Goal: Information Seeking & Learning: Check status

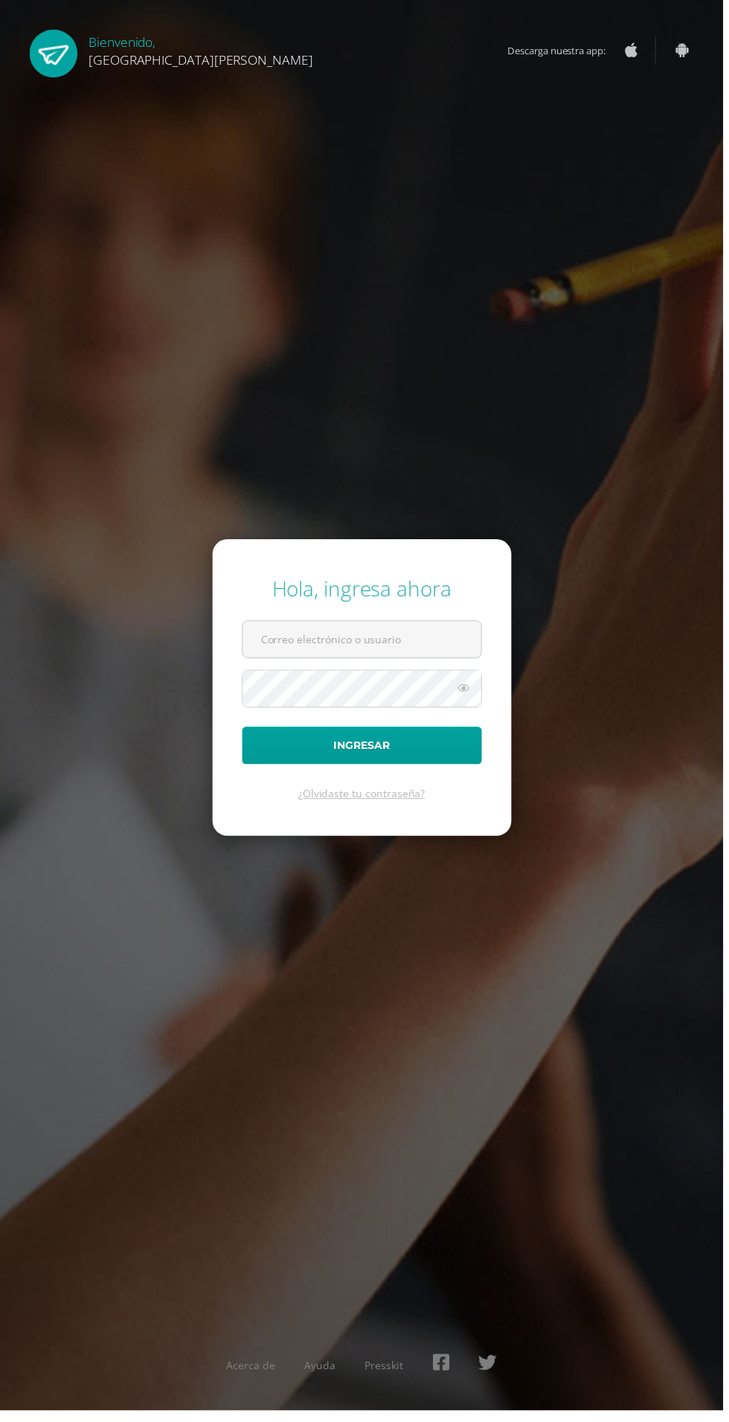
click at [393, 432] on div "Hola, ingresa ahora Ingresar ¿Olvidaste tu contraseña? Acerca de Ayuda Presskit" at bounding box center [364, 711] width 741 height 1422
click at [409, 662] on input "text" at bounding box center [365, 644] width 240 height 36
type input "20180058@fatima.edu.gt"
click at [244, 732] on button "Ingresar" at bounding box center [365, 751] width 242 height 38
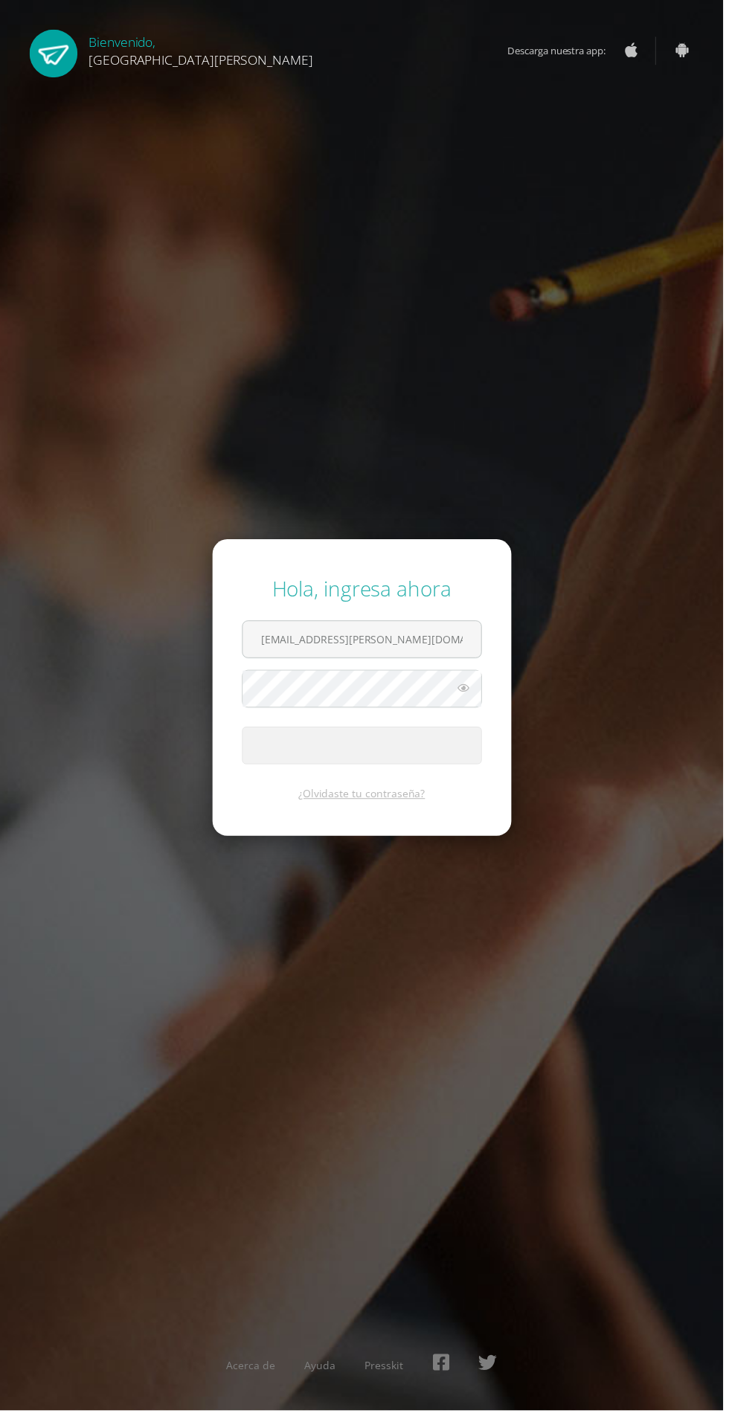
click at [425, 770] on span "submit" at bounding box center [365, 751] width 240 height 36
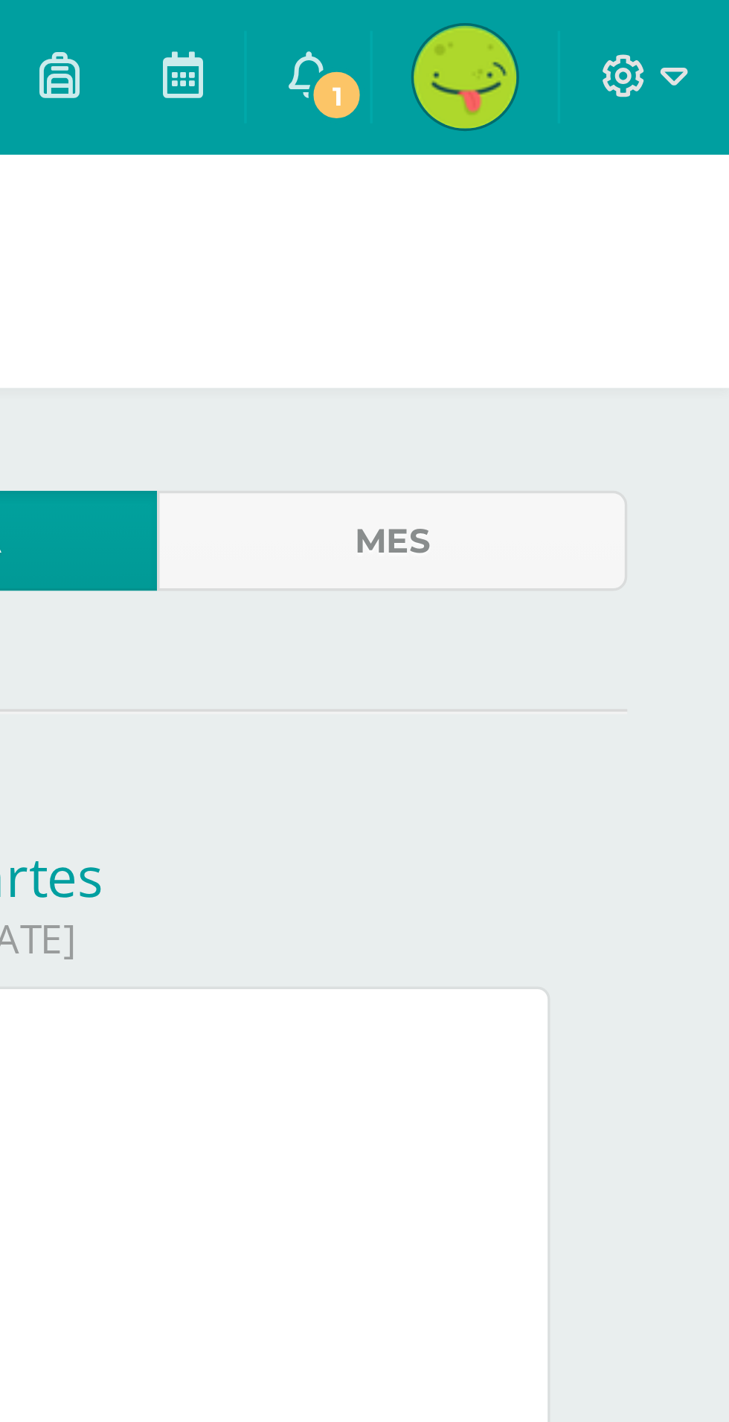
click at [610, 17] on icon at bounding box center [607, 21] width 12 height 13
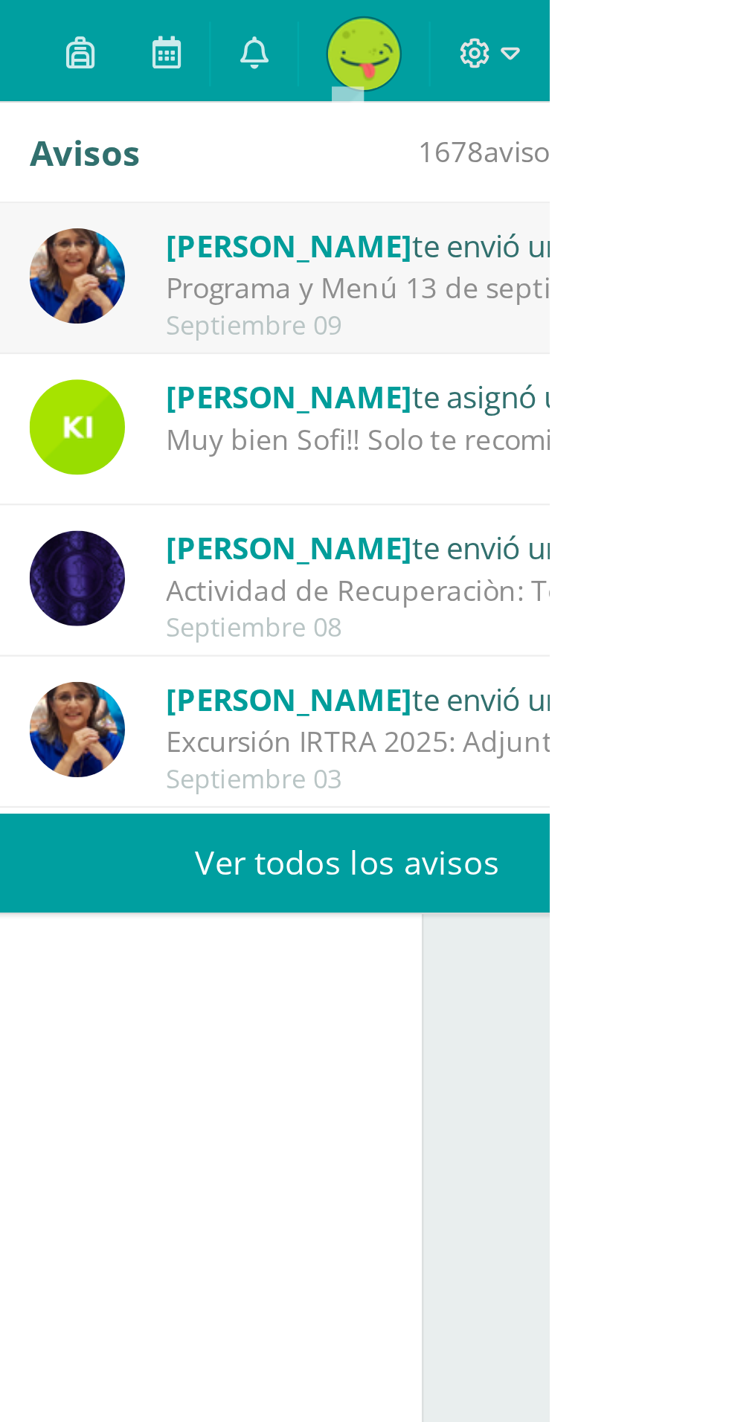
click at [700, 105] on div "[PERSON_NAME] te envió un aviso" at bounding box center [673, 100] width 207 height 19
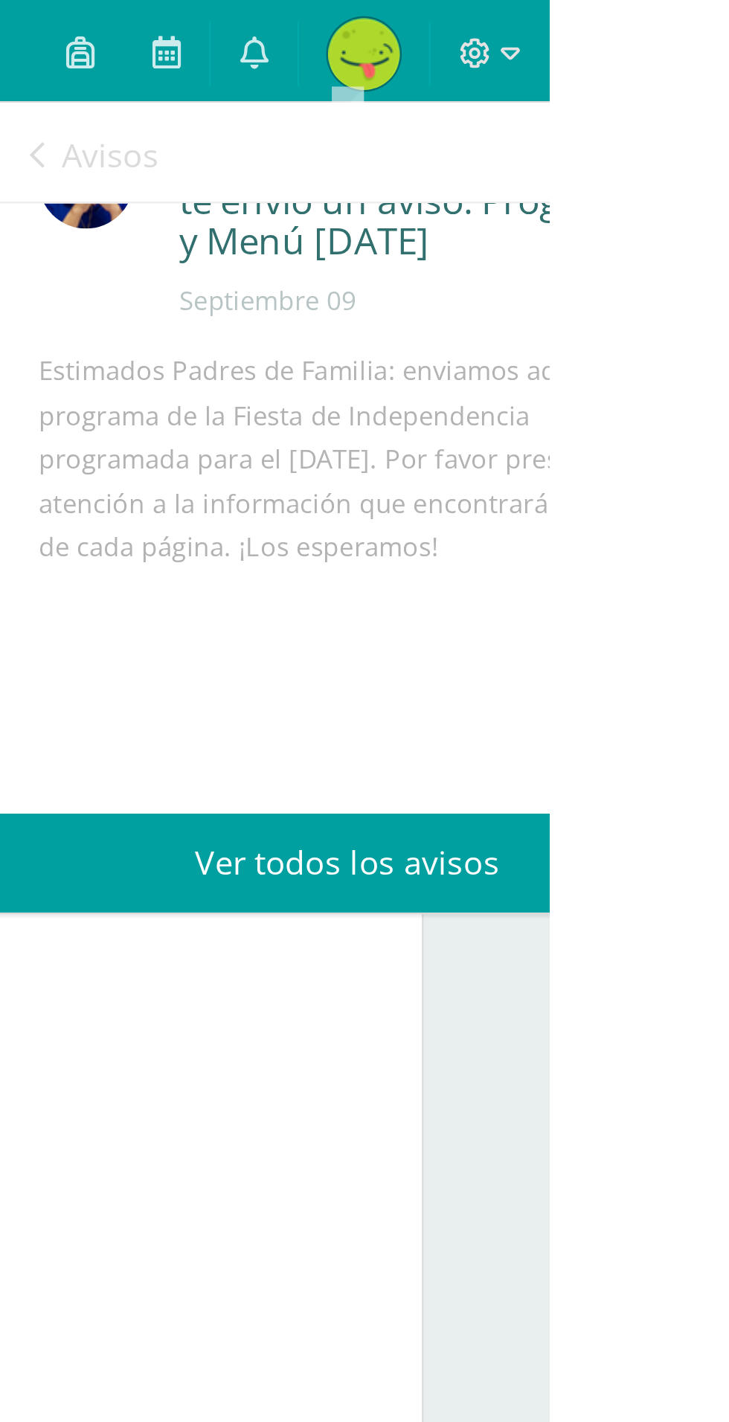
scroll to position [154, 0]
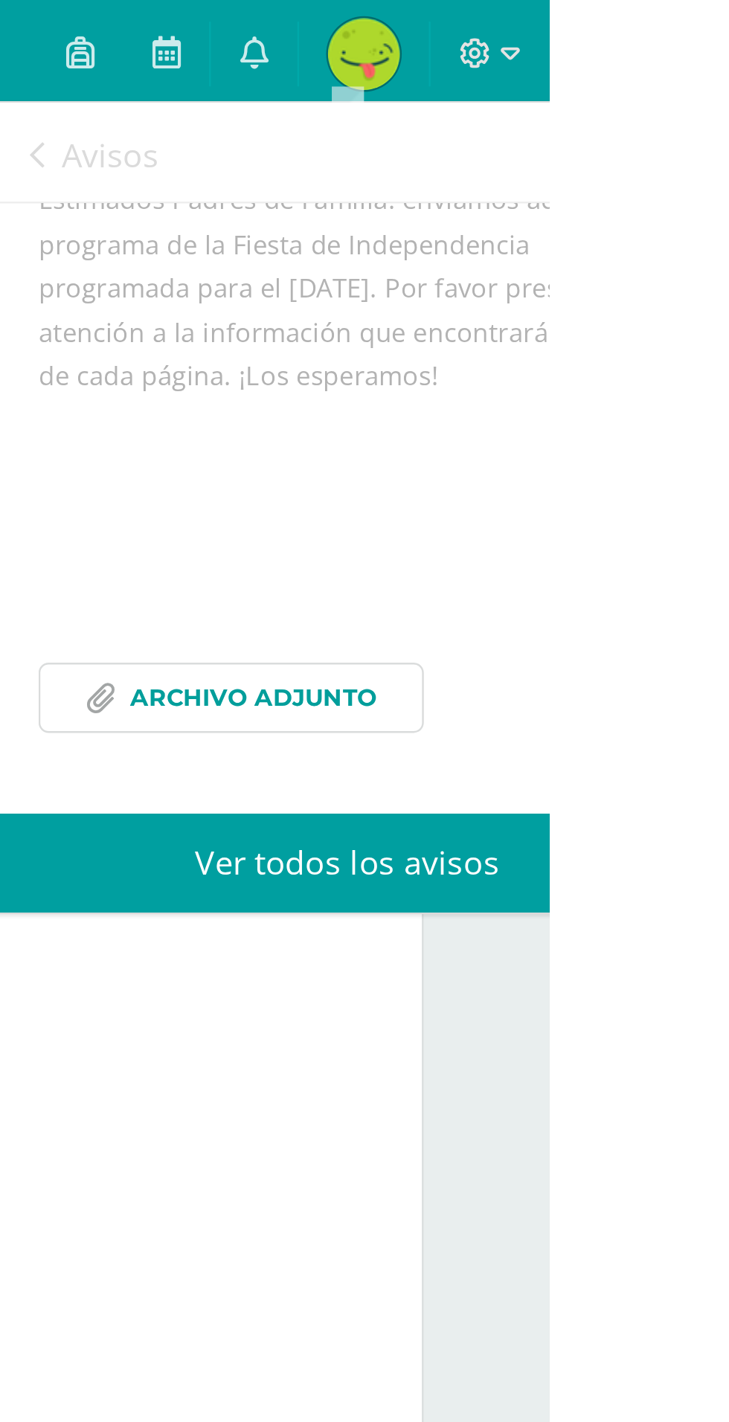
click at [662, 290] on link "Archivo Adjunto" at bounding box center [597, 288] width 159 height 29
click at [578, 288] on span "Archivo Adjunto" at bounding box center [606, 288] width 102 height 28
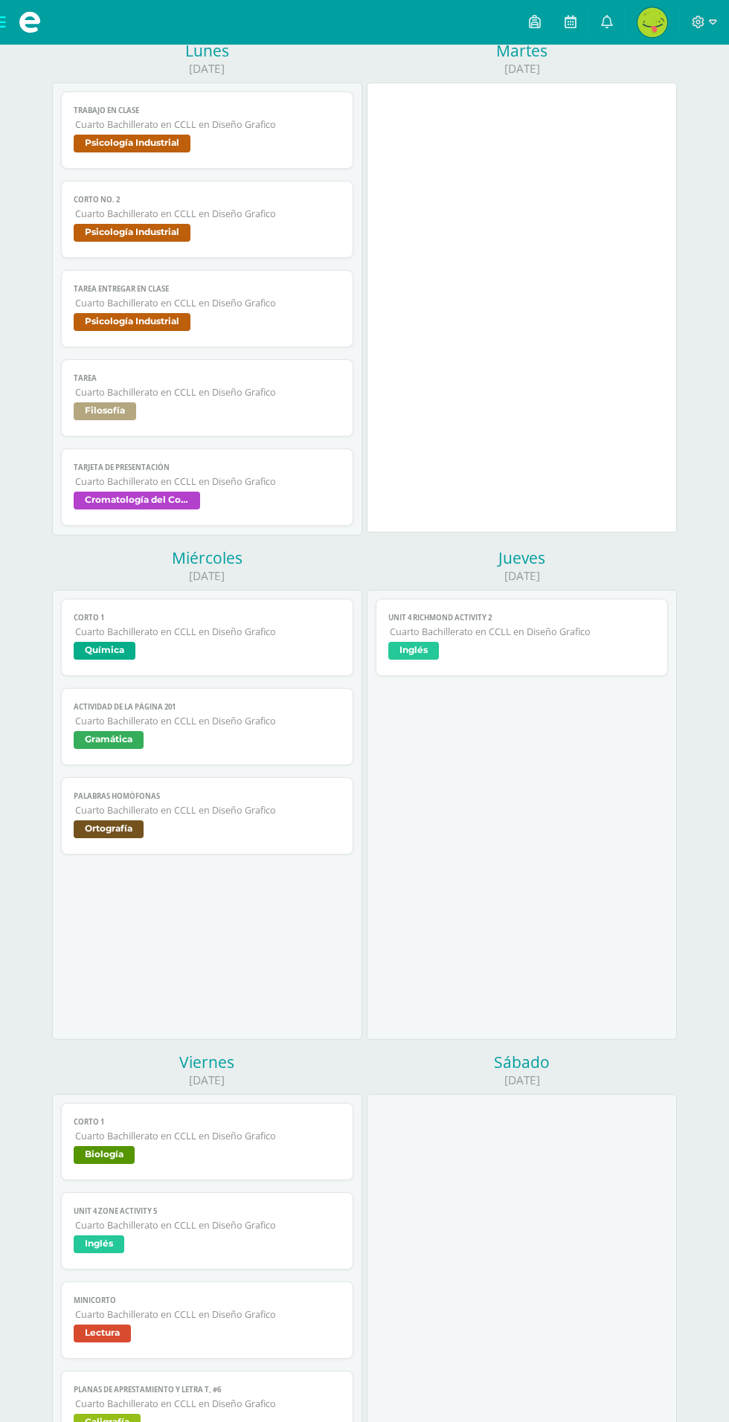
scroll to position [321, 0]
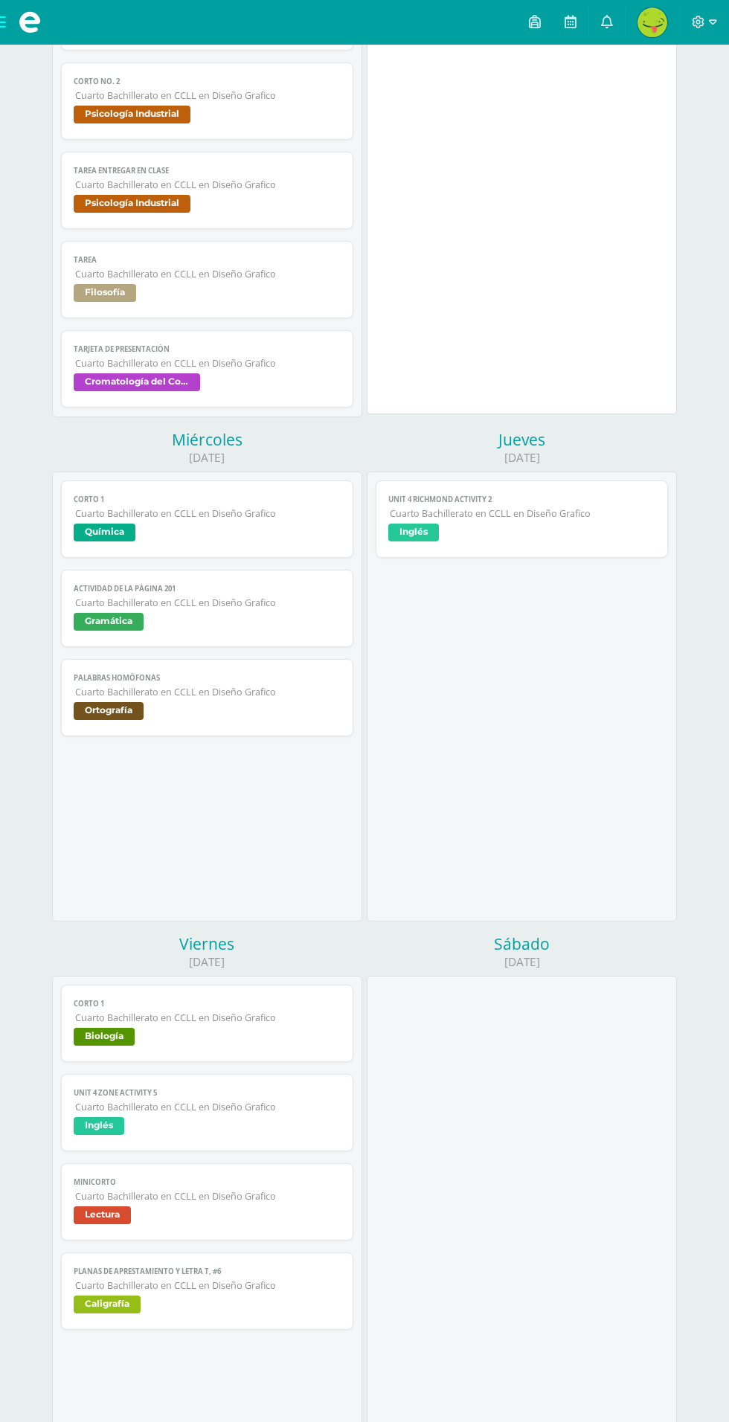
click at [112, 508] on span "Cuarto Bachillerato en CCLL en Diseño Grafico" at bounding box center [207, 513] width 265 height 13
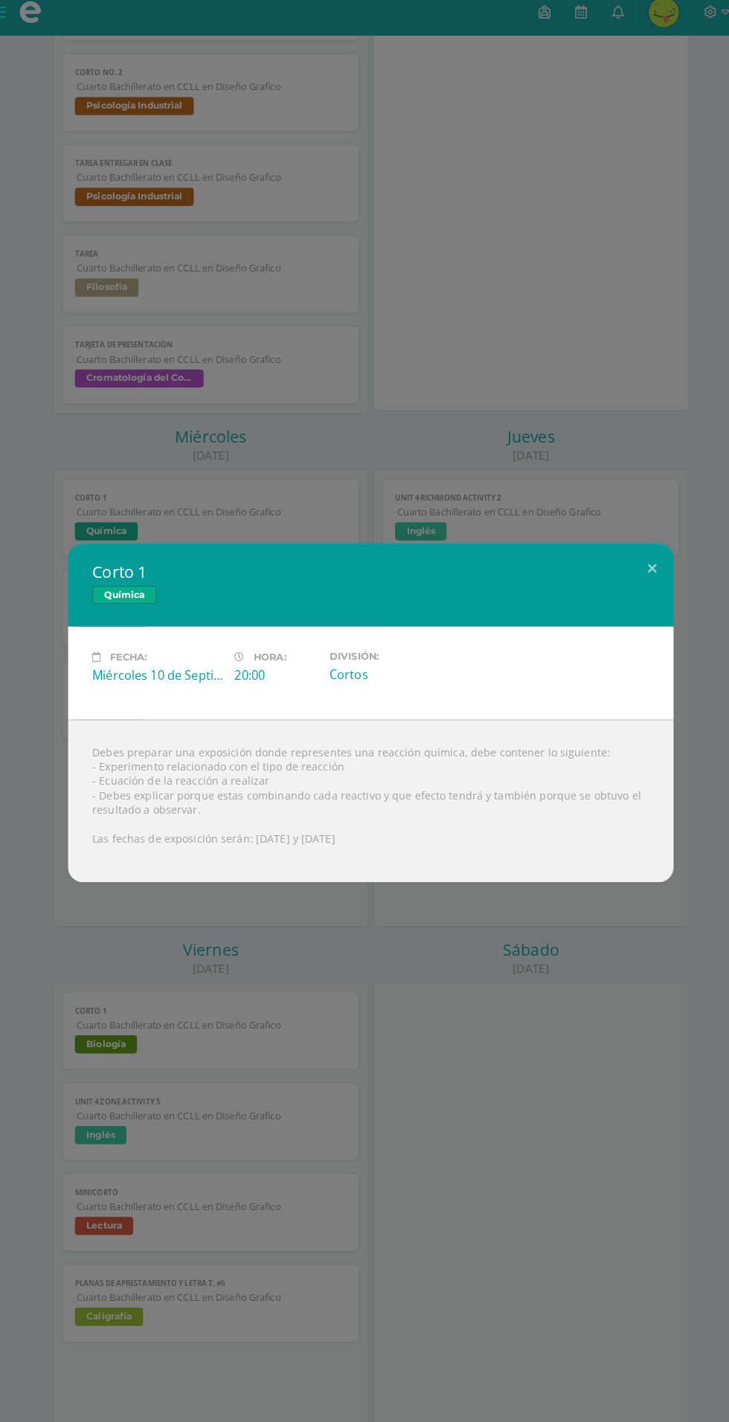
click at [216, 424] on div "Corto 1 Química Fecha: [DATE] Hora: 20:00 División: [GEOGRAPHIC_DATA] - Experim…" at bounding box center [364, 711] width 729 height 1422
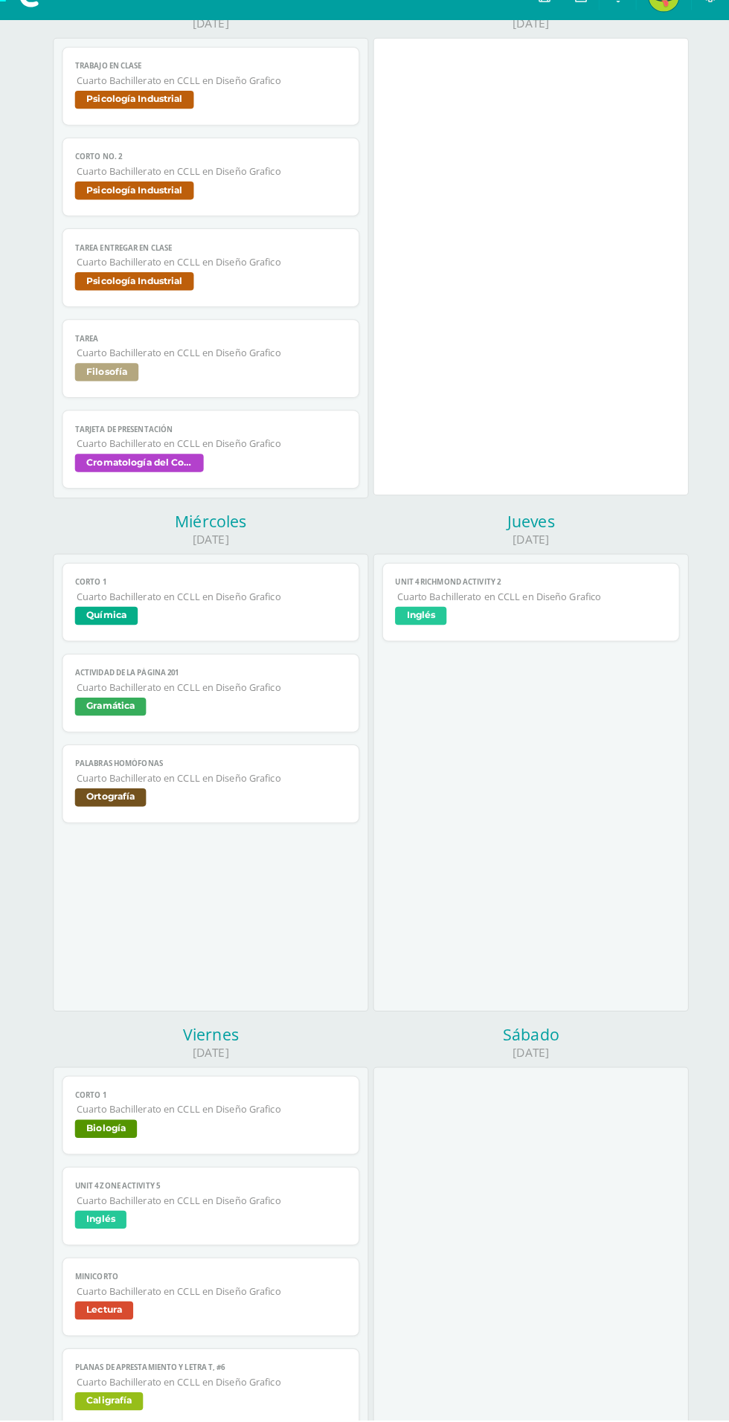
scroll to position [323, 0]
